Goal: Task Accomplishment & Management: Manage account settings

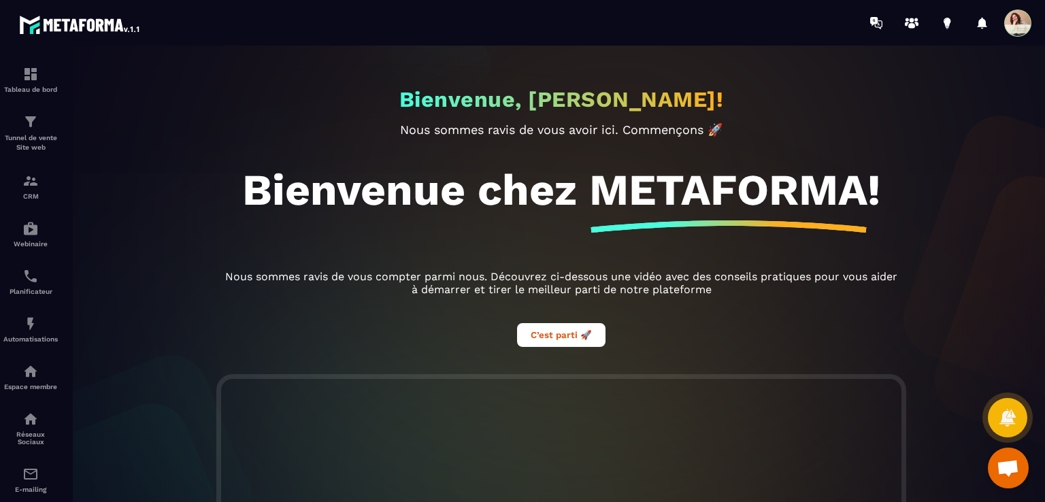
click at [1026, 17] on span at bounding box center [1017, 23] width 27 height 27
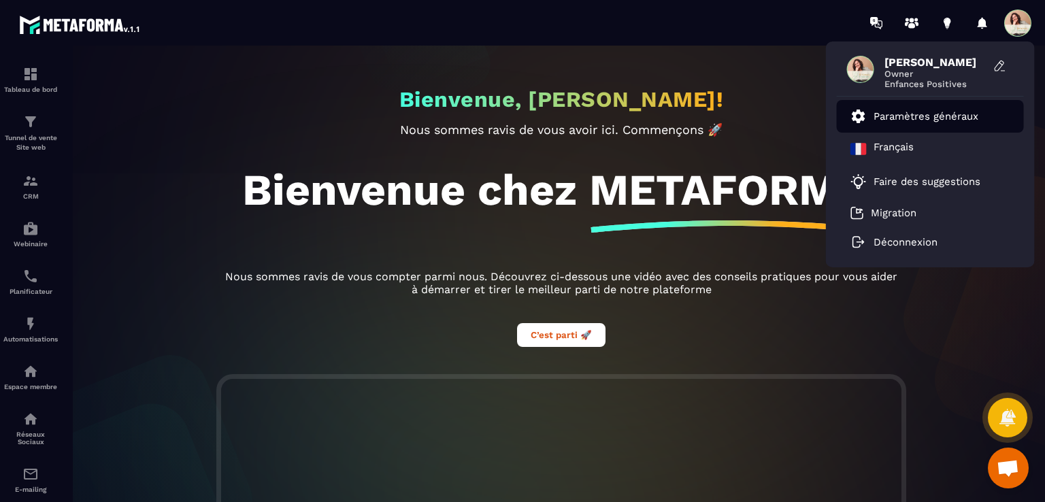
click at [955, 120] on p "Paramètres généraux" at bounding box center [925, 116] width 105 height 12
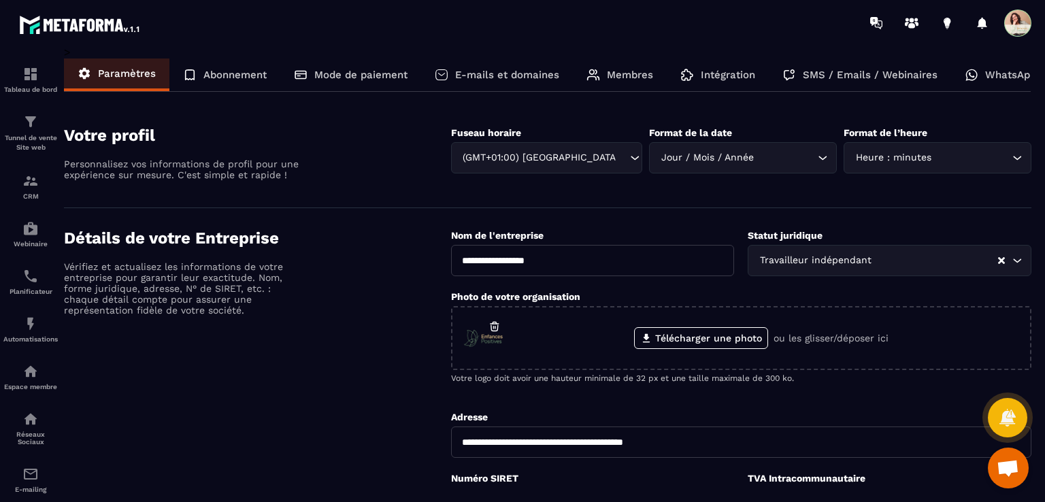
click at [702, 78] on p "Intégration" at bounding box center [727, 75] width 54 height 12
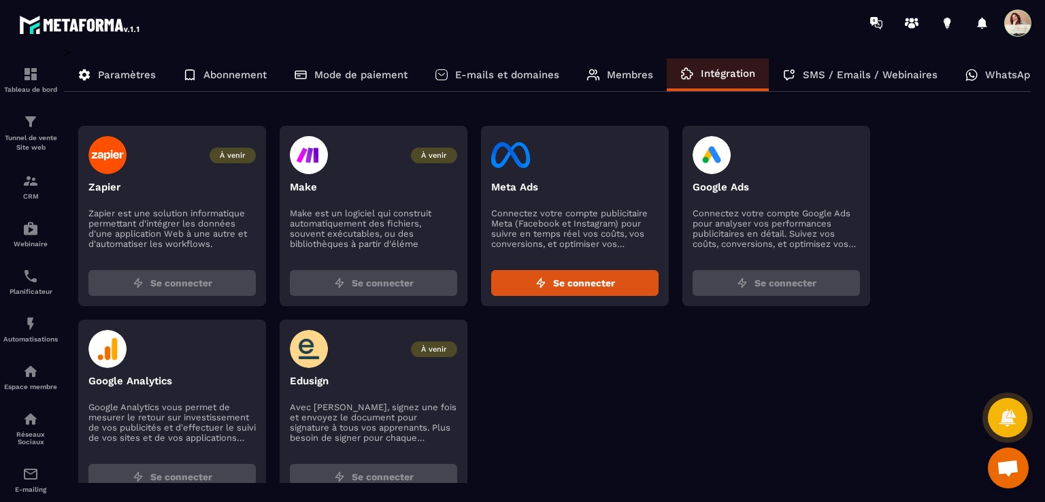
click at [1006, 80] on p "WhatsApp" at bounding box center [1010, 75] width 51 height 12
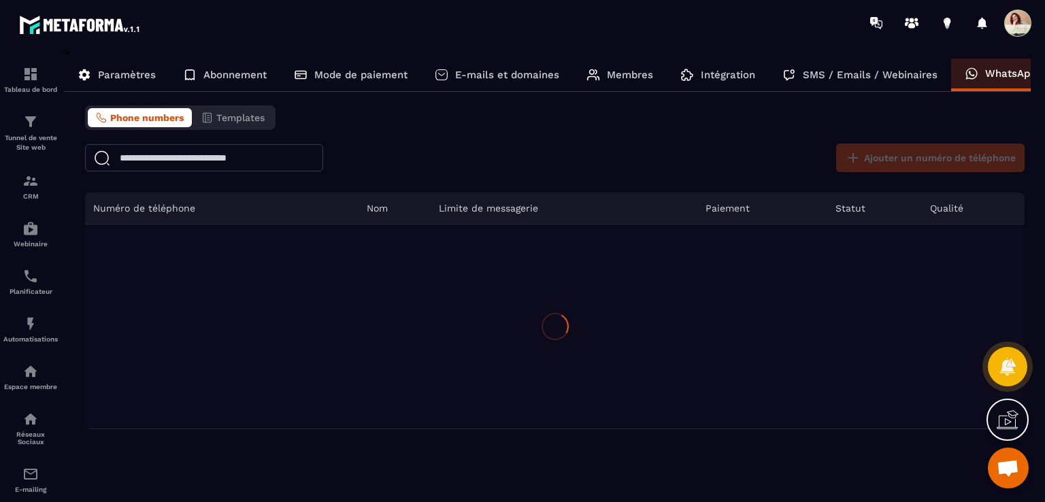
click at [858, 82] on div "SMS / Emails / Webinaires" at bounding box center [859, 74] width 182 height 33
